Goal: Transaction & Acquisition: Purchase product/service

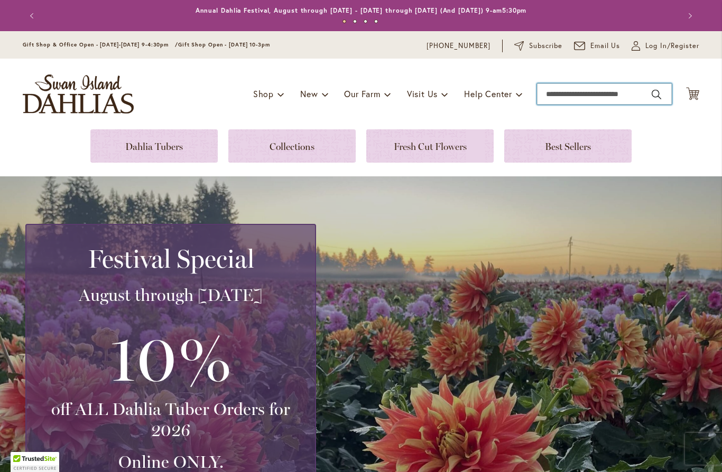
click at [579, 89] on input "Search" at bounding box center [604, 93] width 135 height 21
type input "*********"
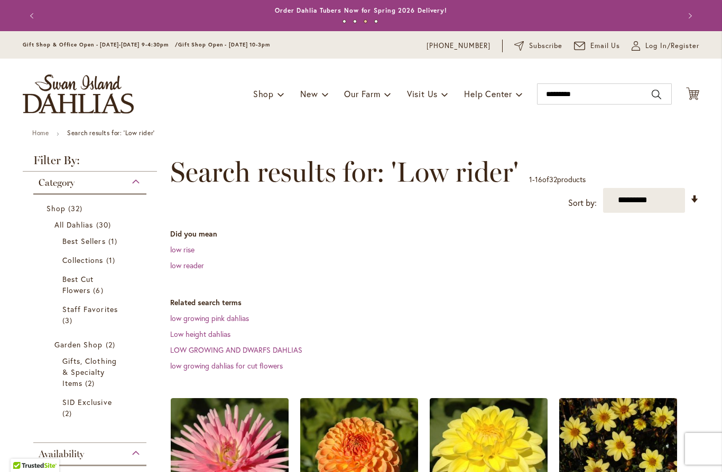
click at [83, 247] on link "Best Sellers 1 item" at bounding box center [91, 241] width 58 height 11
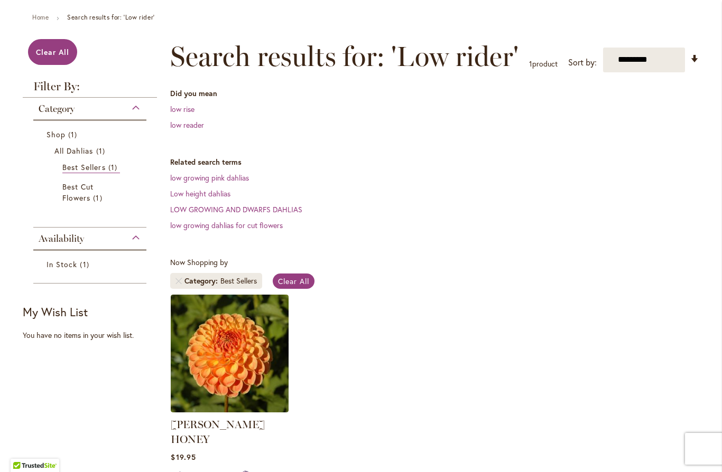
scroll to position [118, 0]
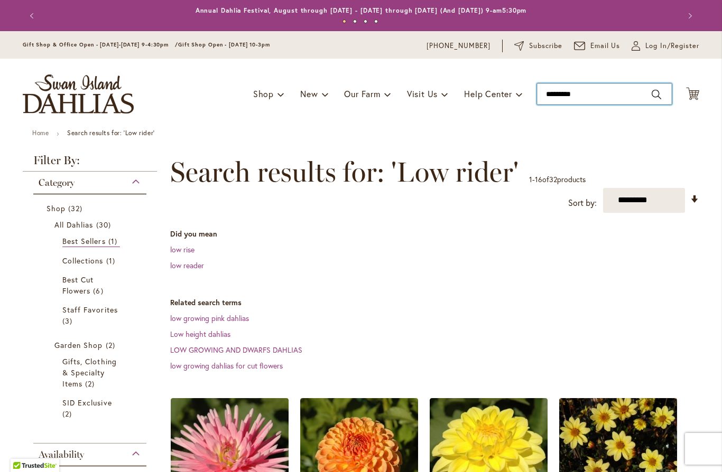
click at [594, 103] on input "*********" at bounding box center [604, 93] width 135 height 21
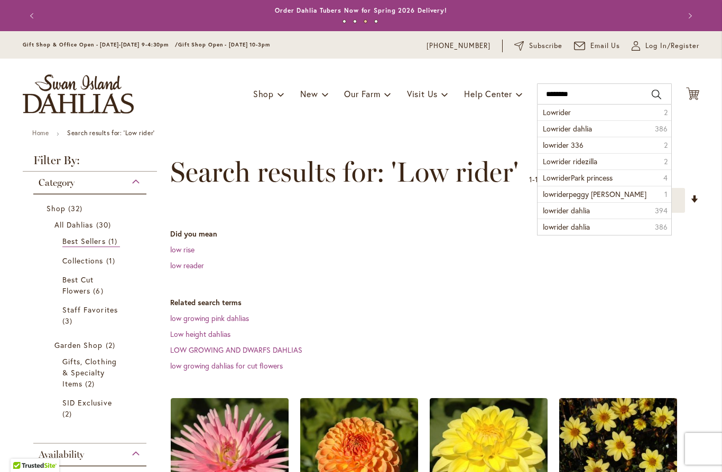
click at [569, 116] on span "Lowrider" at bounding box center [557, 112] width 28 height 10
type input "********"
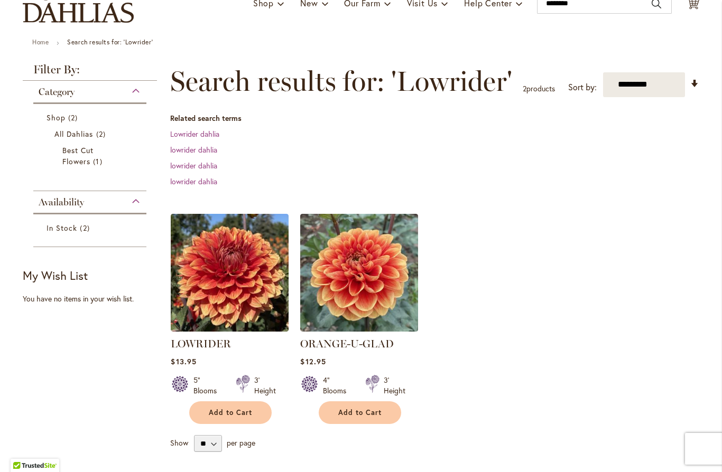
scroll to position [123, 0]
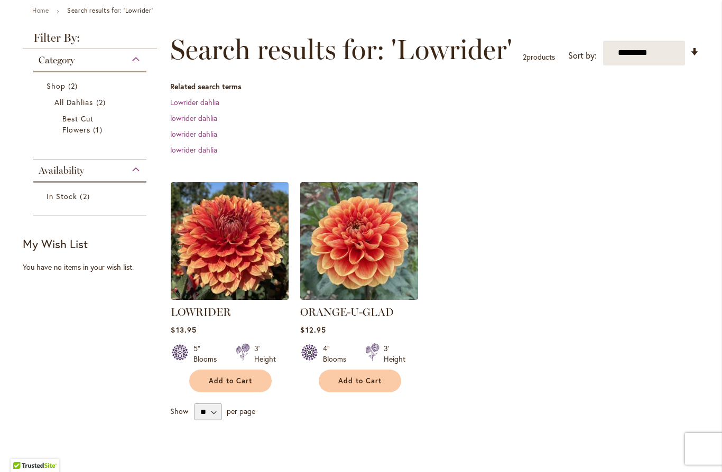
click at [242, 264] on img at bounding box center [230, 241] width 118 height 118
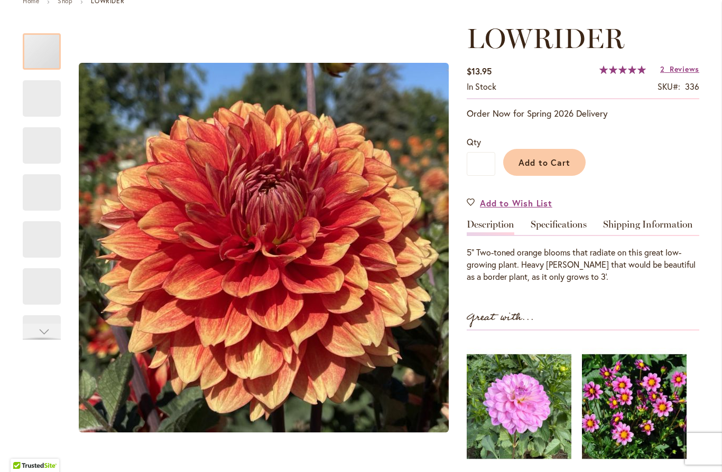
scroll to position [134, 0]
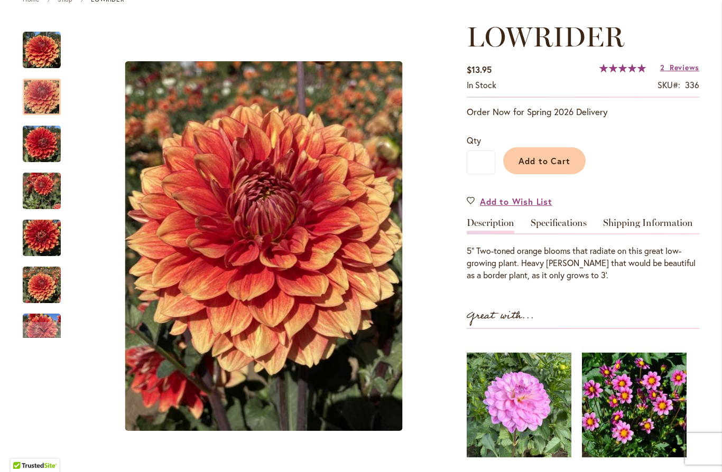
click at [49, 94] on img "Lowrider" at bounding box center [42, 97] width 38 height 51
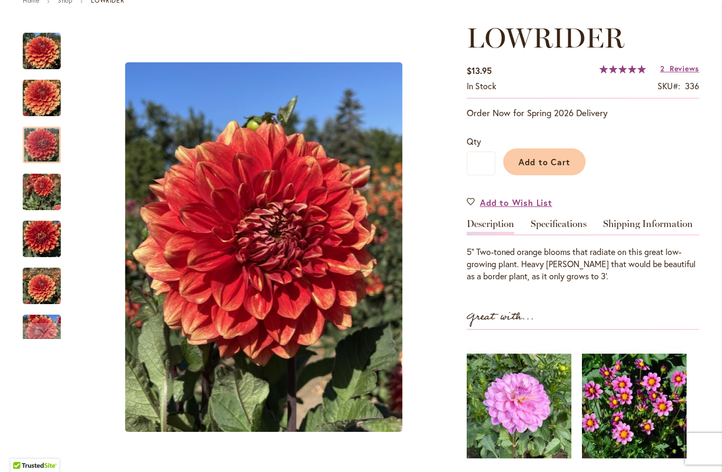
click at [50, 150] on img "Lowrider" at bounding box center [42, 145] width 38 height 51
click at [48, 155] on div at bounding box center [42, 145] width 38 height 36
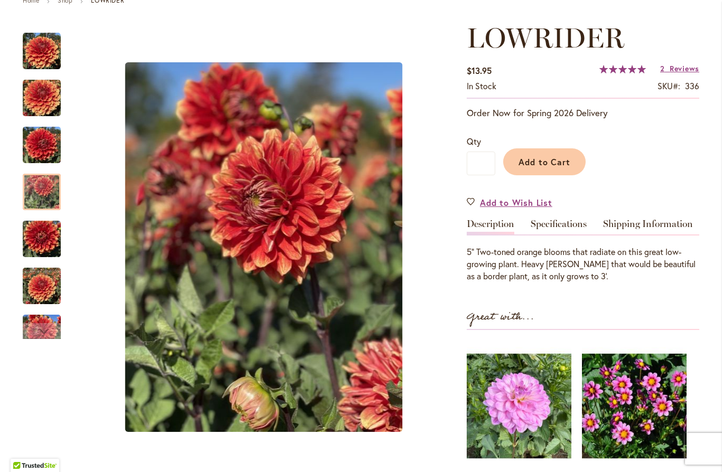
click at [43, 198] on img "Lowrider" at bounding box center [42, 192] width 38 height 51
click at [47, 192] on div at bounding box center [42, 192] width 38 height 36
click at [43, 194] on div at bounding box center [42, 192] width 38 height 36
click at [42, 246] on img "Lowrider" at bounding box center [42, 239] width 38 height 51
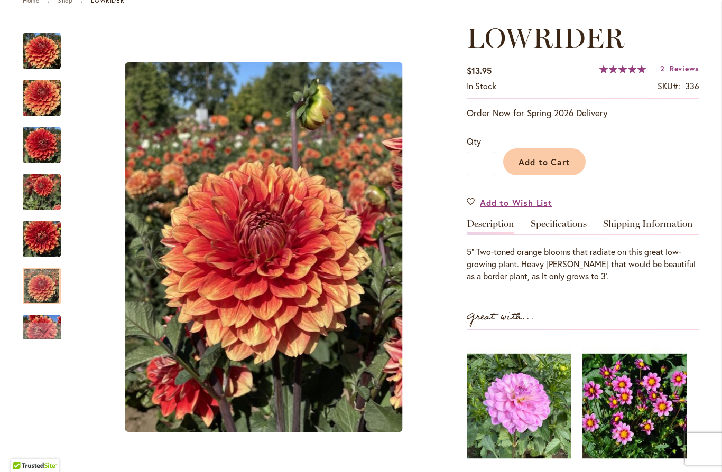
click at [43, 288] on img "Lowrider" at bounding box center [42, 286] width 38 height 51
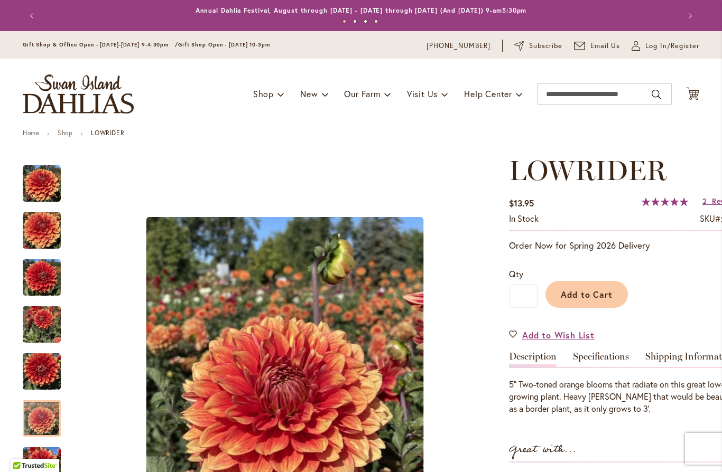
scroll to position [0, 0]
